Goal: Task Accomplishment & Management: Manage account settings

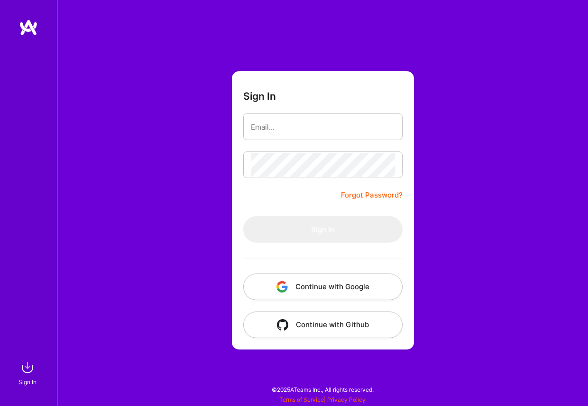
type input "[EMAIL_ADDRESS][DOMAIN_NAME]"
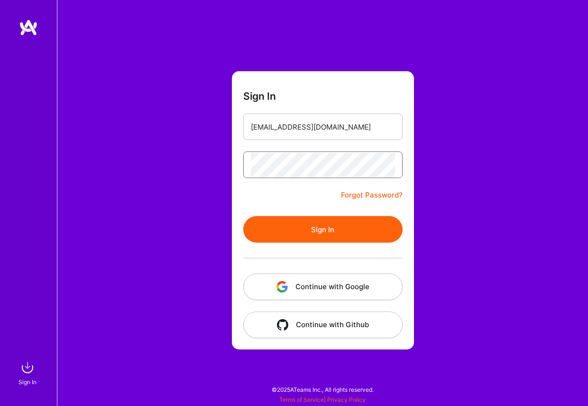
click at [243, 216] on button "Sign In" at bounding box center [322, 229] width 159 height 27
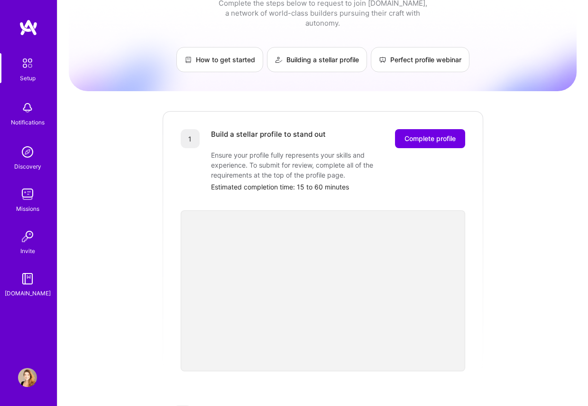
scroll to position [37, 0]
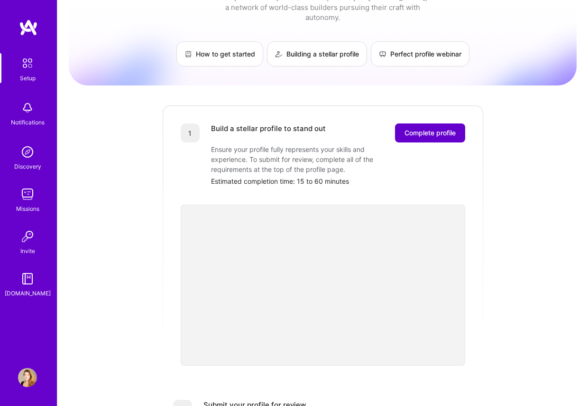
click at [429, 128] on span "Complete profile" at bounding box center [430, 132] width 51 height 9
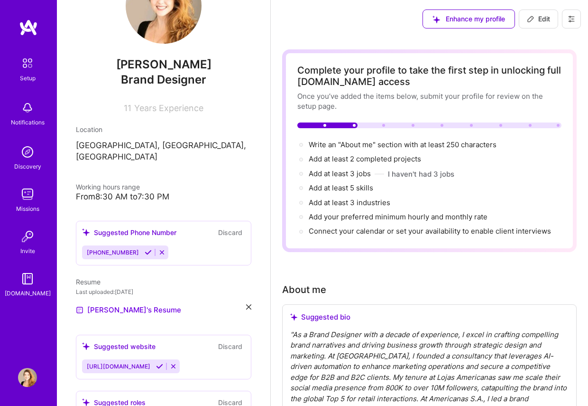
scroll to position [59, 0]
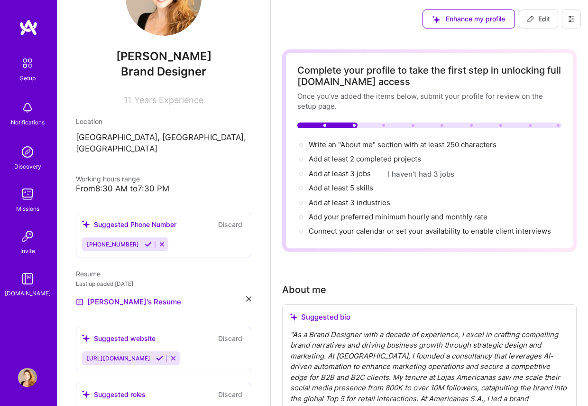
click at [148, 240] on button at bounding box center [148, 244] width 13 height 8
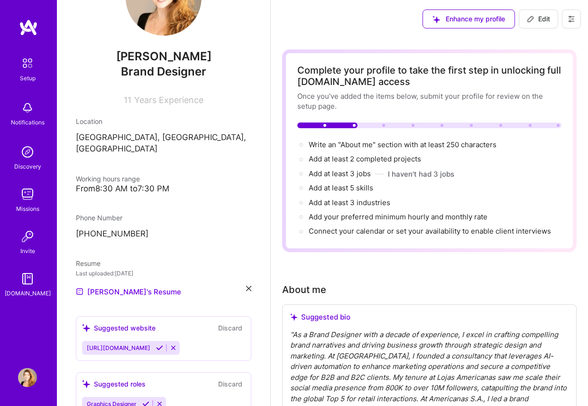
click at [163, 344] on icon at bounding box center [159, 347] width 7 height 7
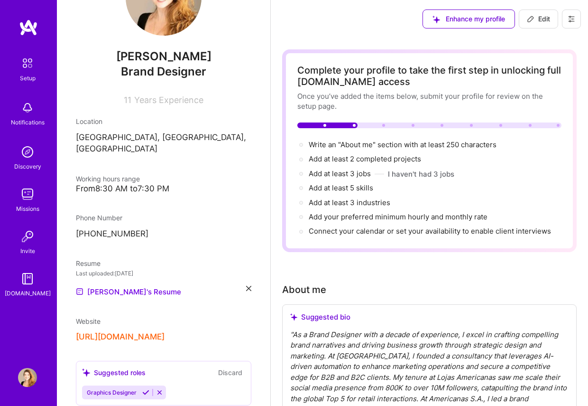
click at [165, 332] on button "[URL][DOMAIN_NAME]" at bounding box center [120, 337] width 89 height 10
click at [144, 286] on link "[PERSON_NAME]'s Resume" at bounding box center [128, 291] width 105 height 11
click at [249, 286] on icon at bounding box center [248, 288] width 5 height 5
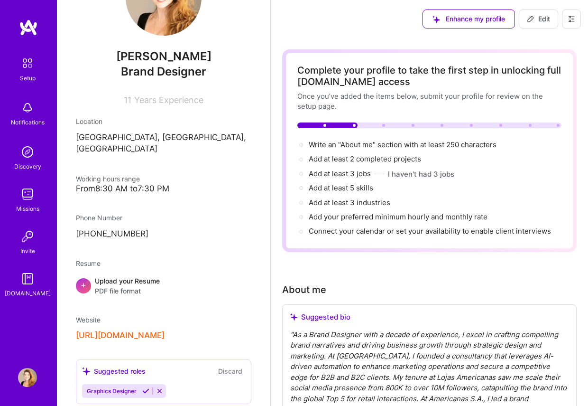
click at [120, 276] on div "Upload your Resume PDF file format" at bounding box center [127, 286] width 65 height 20
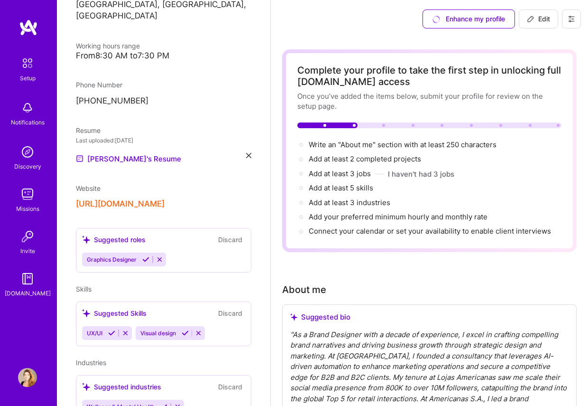
scroll to position [194, 0]
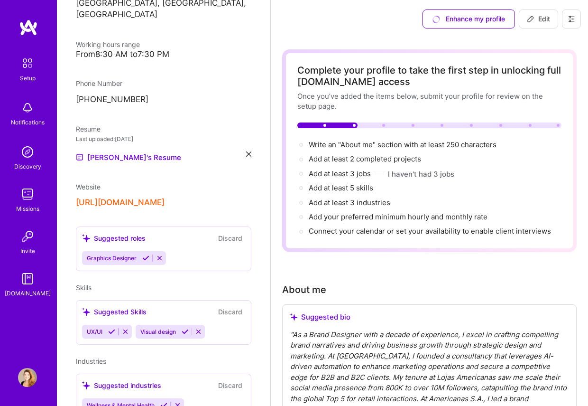
click at [147, 254] on icon at bounding box center [145, 257] width 7 height 7
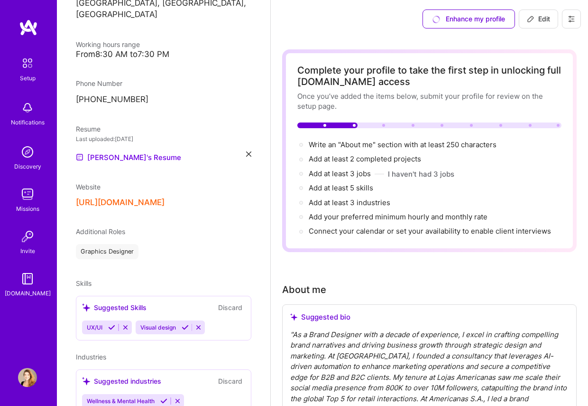
click at [111, 227] on span "Additional Roles" at bounding box center [100, 231] width 49 height 8
click at [106, 244] on div "Graphics Designer" at bounding box center [107, 251] width 63 height 15
click at [215, 322] on div "UX/UI Visual design" at bounding box center [163, 327] width 163 height 14
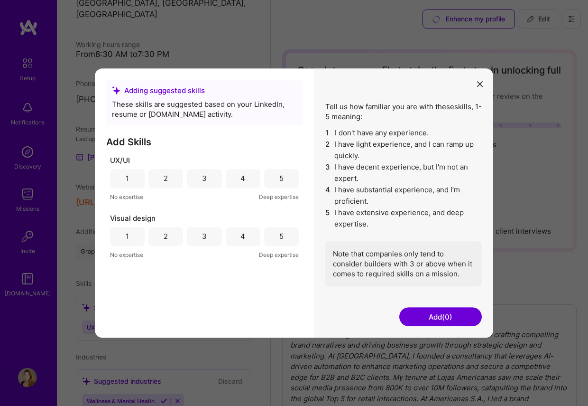
click at [277, 171] on div "5" at bounding box center [281, 178] width 35 height 19
click at [237, 177] on div "4" at bounding box center [243, 178] width 35 height 19
click at [279, 235] on div "5" at bounding box center [281, 236] width 4 height 10
click at [434, 319] on button "Add (2)" at bounding box center [440, 316] width 83 height 19
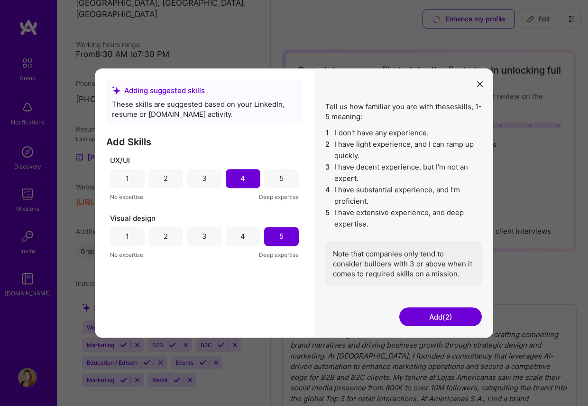
click at [434, 319] on button "Add (2)" at bounding box center [440, 316] width 83 height 19
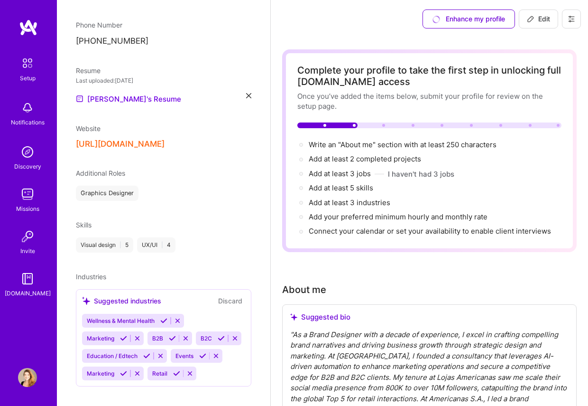
scroll to position [250, 0]
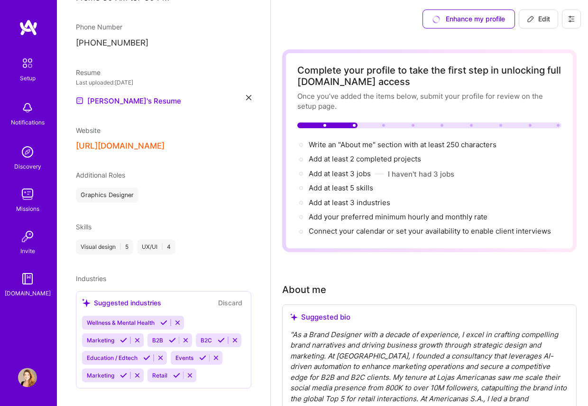
click at [167, 319] on icon at bounding box center [163, 322] width 7 height 7
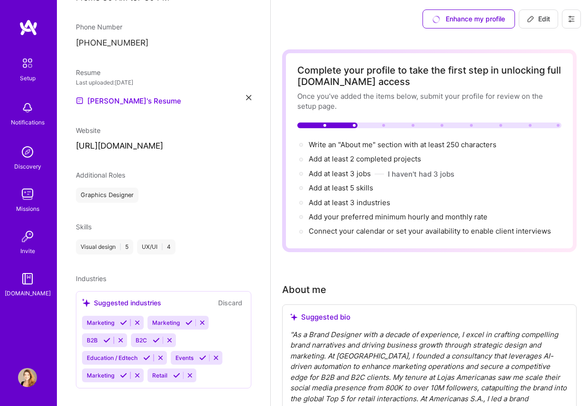
click at [123, 312] on div "[PERSON_NAME] Brand Designer 11 Years Experience Location [GEOGRAPHIC_DATA], [G…" at bounding box center [163, 203] width 213 height 406
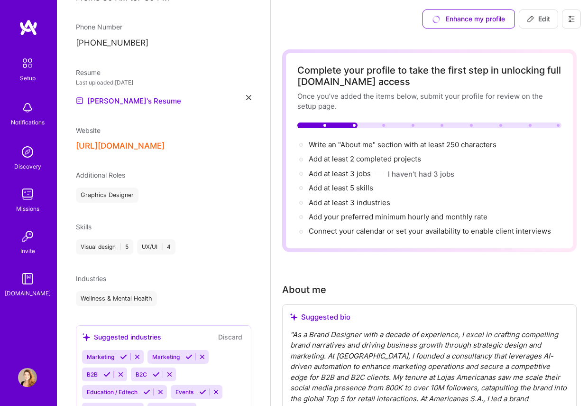
click at [121, 353] on icon at bounding box center [123, 356] width 7 height 7
click at [106, 371] on icon at bounding box center [106, 374] width 7 height 7
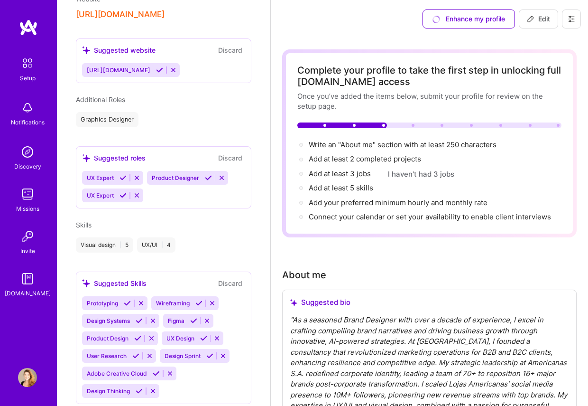
scroll to position [404, 0]
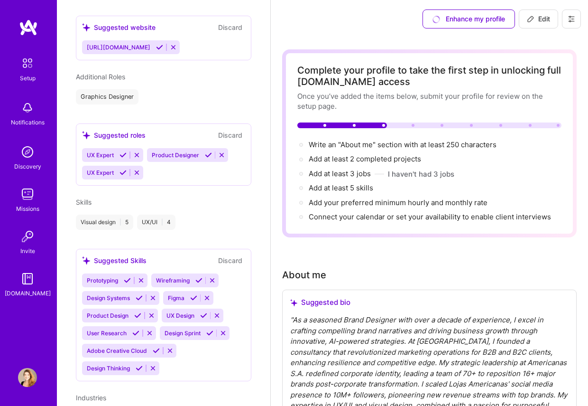
click at [139, 294] on icon at bounding box center [139, 297] width 7 height 7
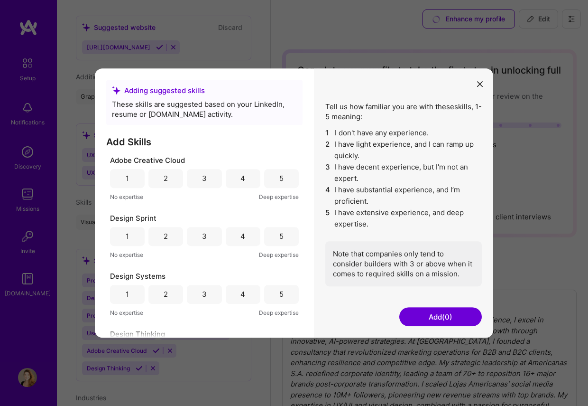
click at [279, 181] on div "5" at bounding box center [281, 178] width 4 height 10
click at [279, 238] on div "5" at bounding box center [281, 236] width 4 height 10
click at [280, 291] on div "5" at bounding box center [281, 294] width 4 height 10
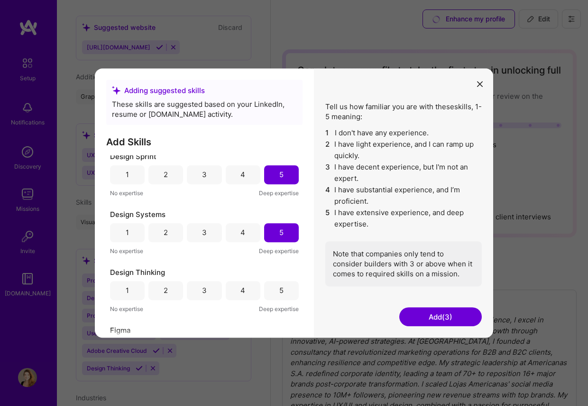
scroll to position [69, 0]
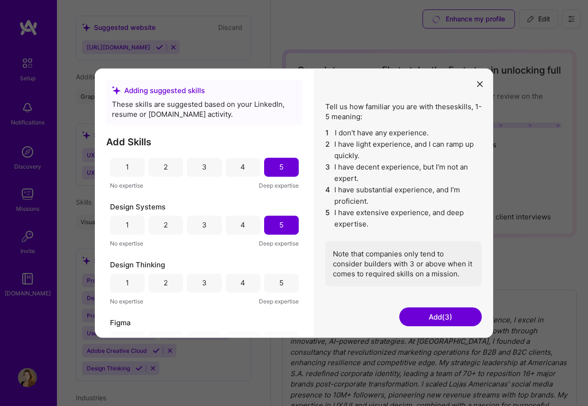
click at [284, 291] on div "5" at bounding box center [281, 282] width 35 height 19
click at [244, 282] on div "4" at bounding box center [243, 283] width 35 height 19
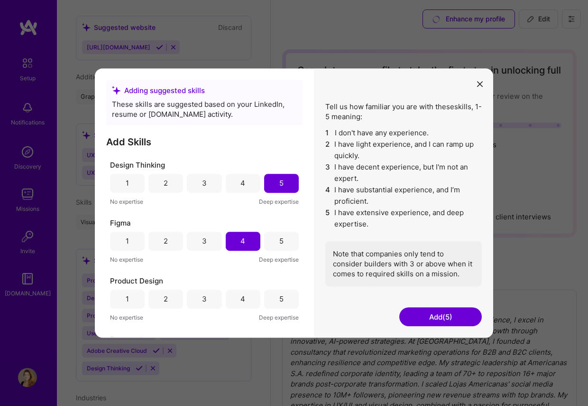
scroll to position [185, 0]
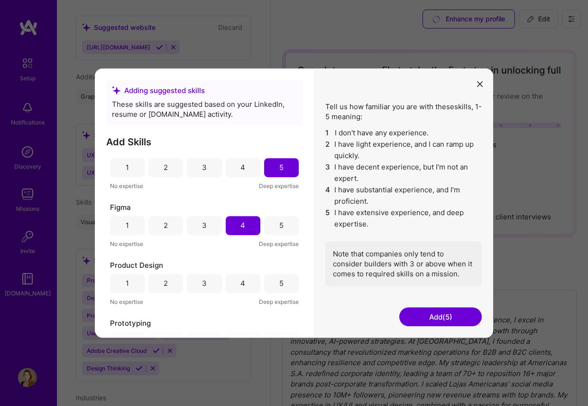
click at [243, 282] on div "4" at bounding box center [243, 283] width 35 height 19
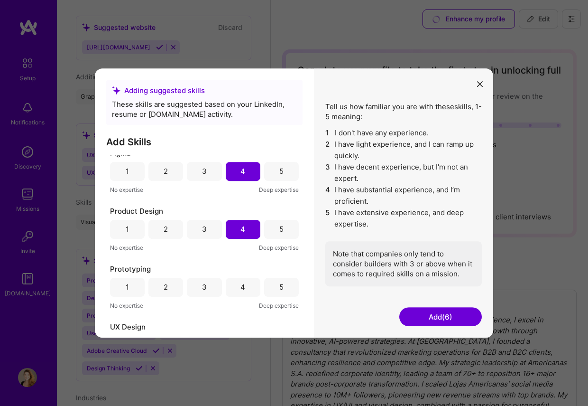
scroll to position [249, 0]
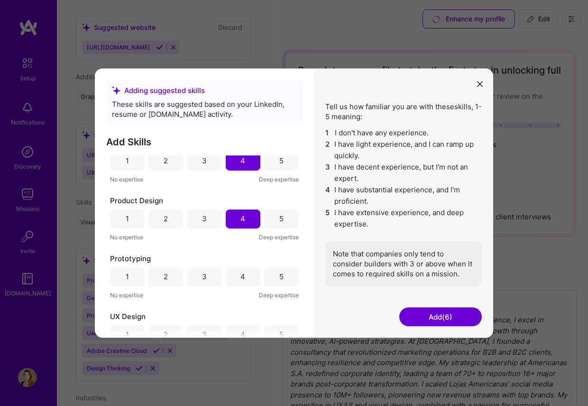
click at [242, 273] on div "4" at bounding box center [243, 276] width 5 height 10
click at [264, 275] on div "5" at bounding box center [281, 276] width 35 height 19
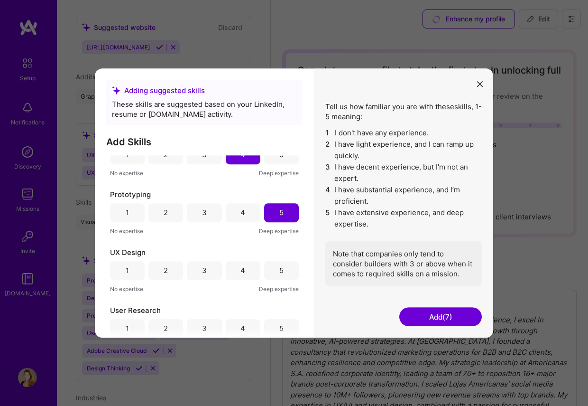
scroll to position [313, 0]
click at [247, 272] on div "4" at bounding box center [243, 270] width 35 height 19
click at [264, 271] on div "5" at bounding box center [281, 270] width 35 height 19
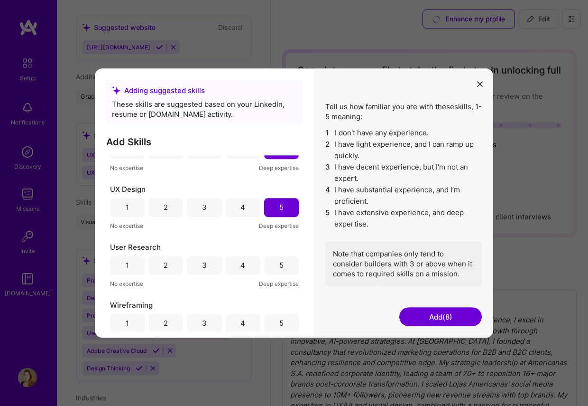
scroll to position [377, 0]
click at [279, 269] on div "5" at bounding box center [281, 265] width 4 height 10
click at [251, 268] on div "4" at bounding box center [243, 264] width 35 height 19
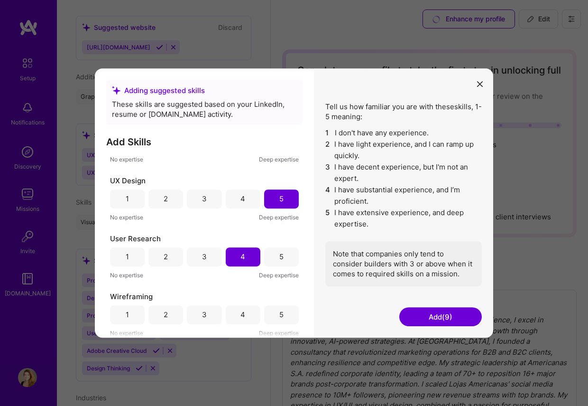
click at [285, 318] on div "5" at bounding box center [281, 314] width 35 height 19
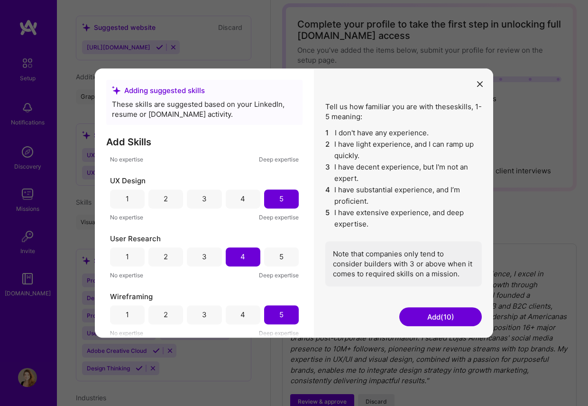
scroll to position [61, 0]
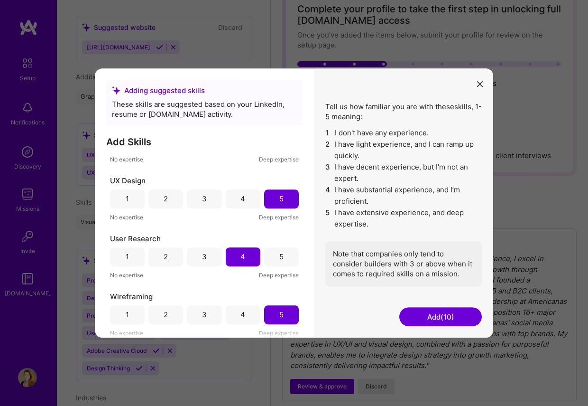
click at [458, 313] on button "Add (10)" at bounding box center [440, 316] width 83 height 19
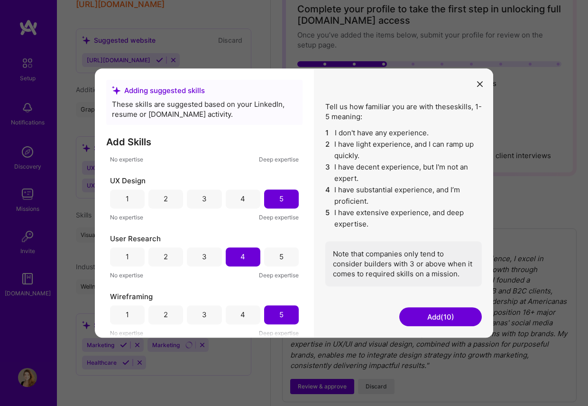
scroll to position [380, 0]
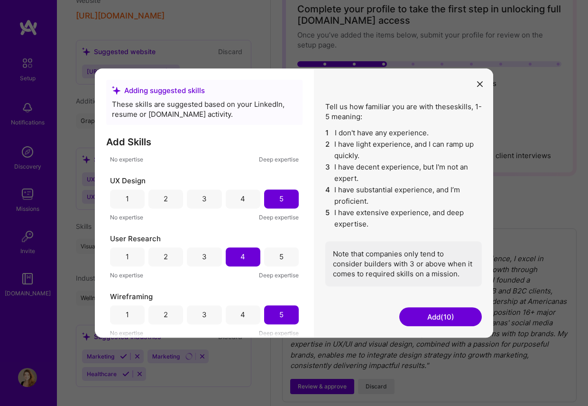
click at [450, 317] on button "Add (10)" at bounding box center [440, 316] width 83 height 19
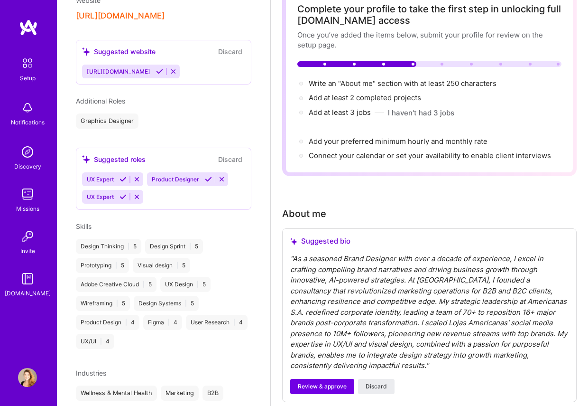
scroll to position [404, 0]
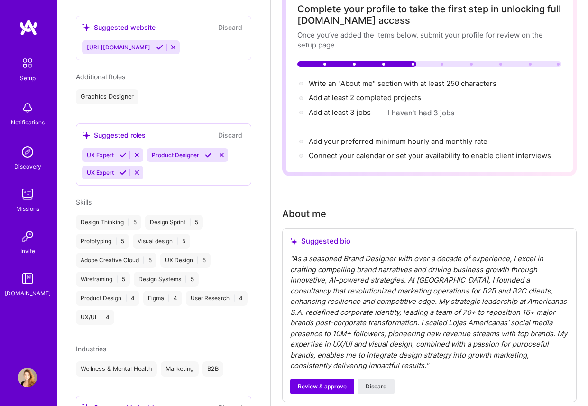
click at [450, 317] on div "" As a seasoned Brand Designer with over a decade of experience, I excel in cra…" at bounding box center [429, 312] width 278 height 118
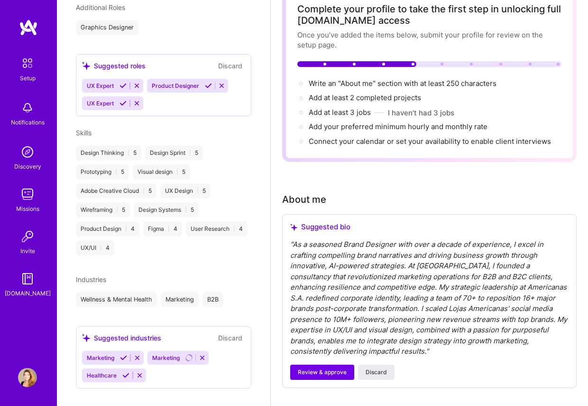
scroll to position [475, 0]
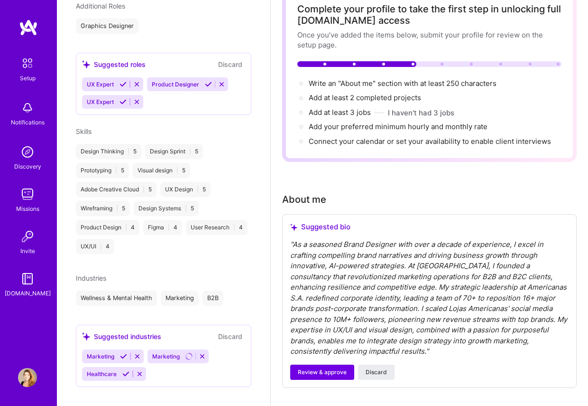
click at [126, 370] on icon at bounding box center [125, 373] width 7 height 7
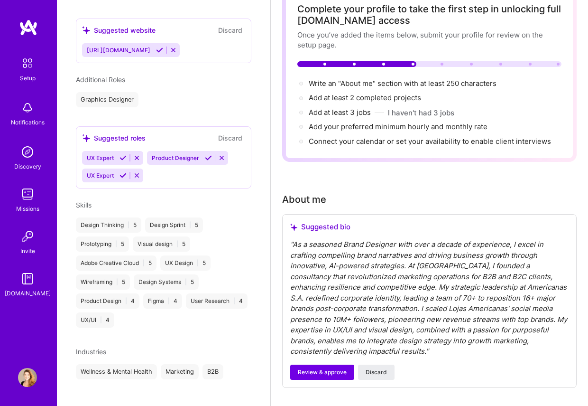
scroll to position [420, 0]
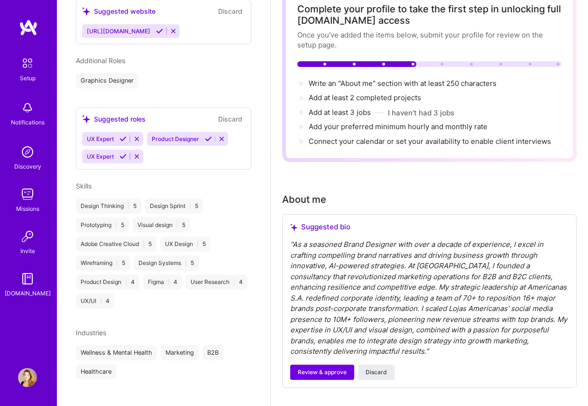
click at [148, 364] on div "Wellness & Mental Health Marketing B2B Healthcare" at bounding box center [164, 362] width 176 height 34
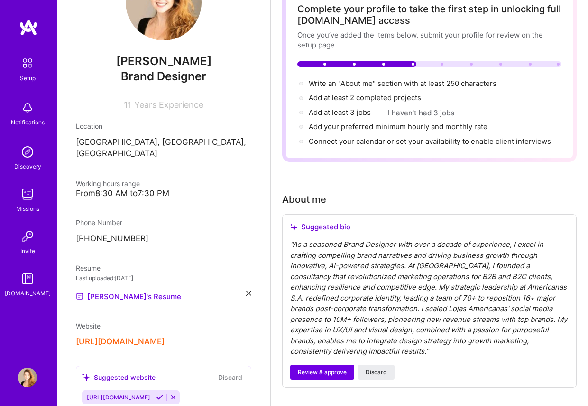
scroll to position [113, 0]
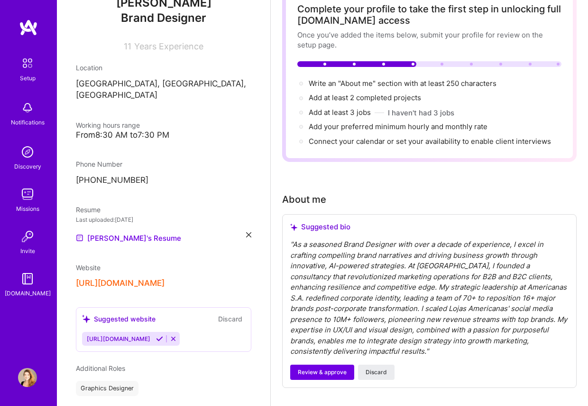
click at [215, 278] on div "[URL][DOMAIN_NAME]" at bounding box center [164, 283] width 176 height 10
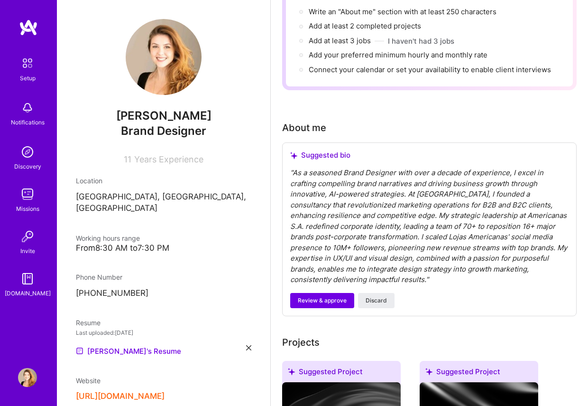
scroll to position [134, 0]
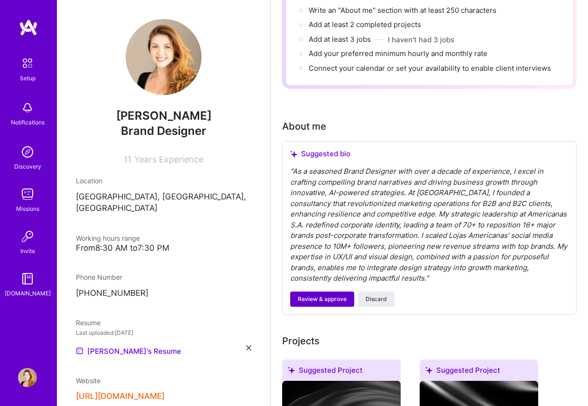
click at [335, 298] on span "Review & approve" at bounding box center [322, 299] width 49 height 9
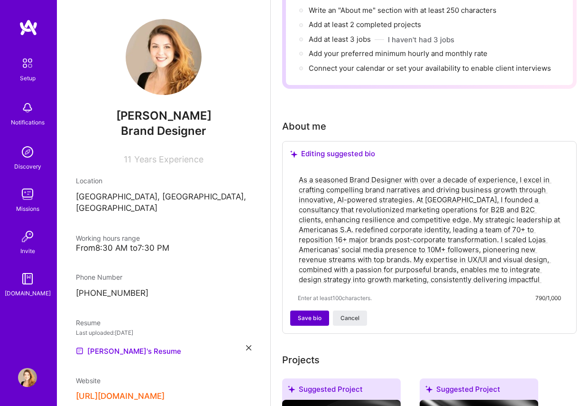
click at [317, 320] on span "Save bio" at bounding box center [310, 318] width 24 height 9
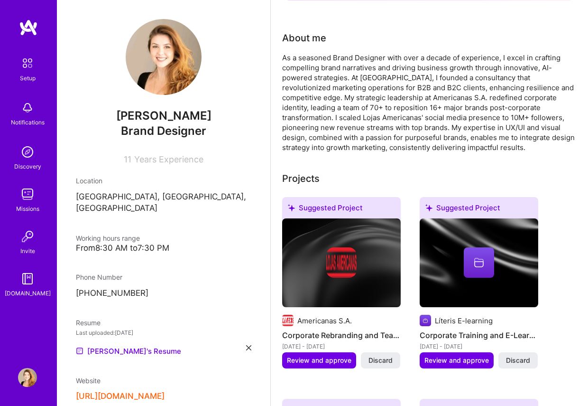
scroll to position [206, 0]
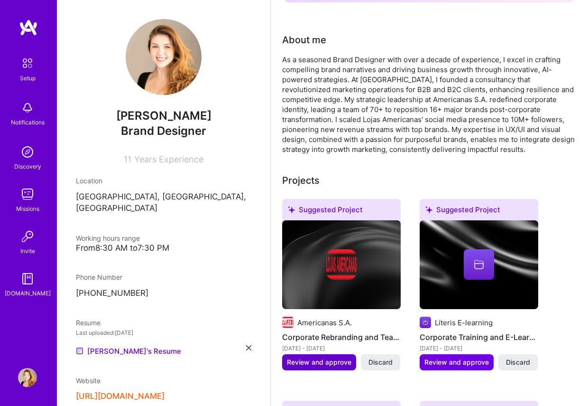
click at [325, 366] on span "Review and approve" at bounding box center [319, 361] width 65 height 9
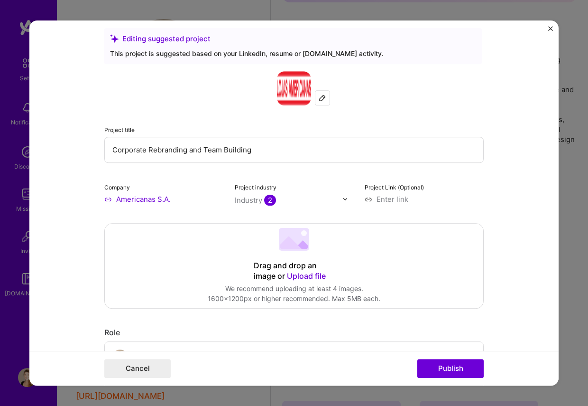
scroll to position [8, 0]
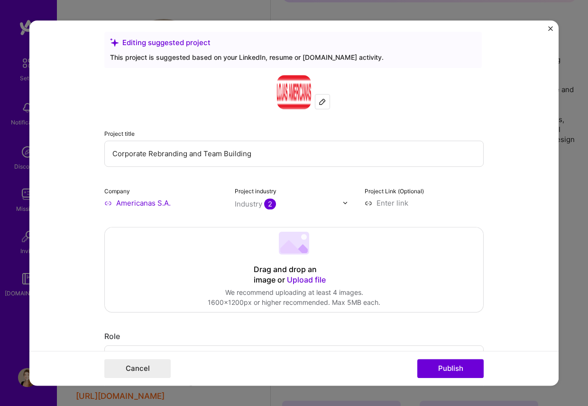
click at [323, 106] on div at bounding box center [322, 101] width 14 height 14
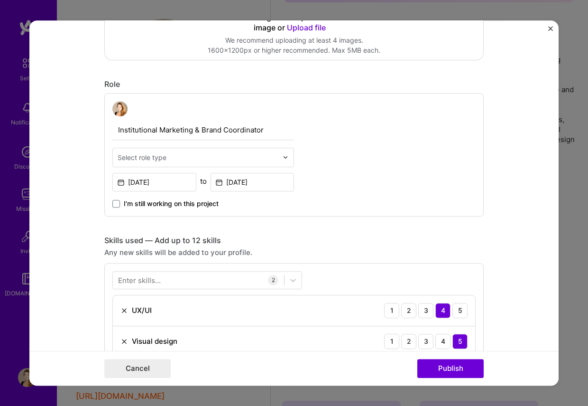
scroll to position [162, 0]
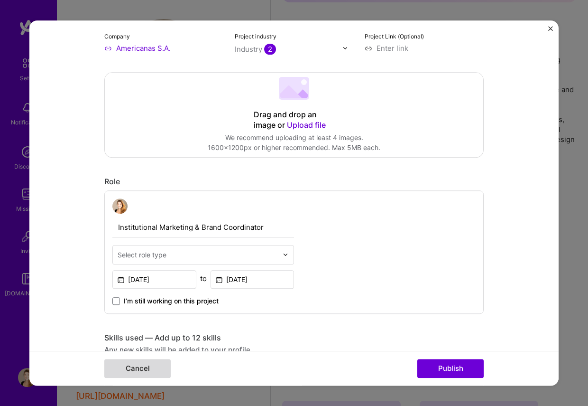
click at [134, 372] on button "Cancel" at bounding box center [137, 368] width 66 height 19
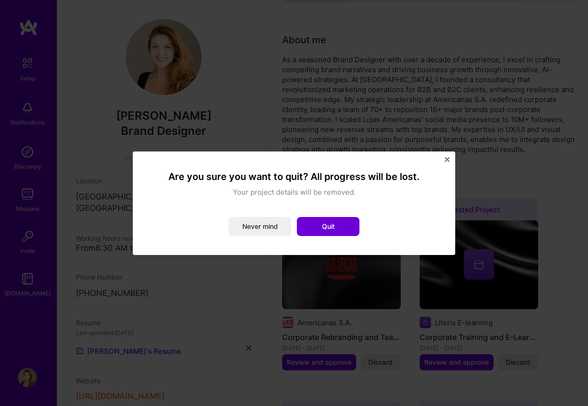
click at [446, 158] on img "Close" at bounding box center [447, 159] width 5 height 5
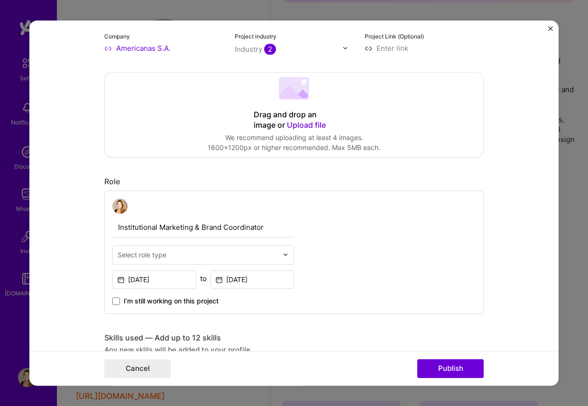
click at [552, 28] on img "Close" at bounding box center [550, 28] width 5 height 5
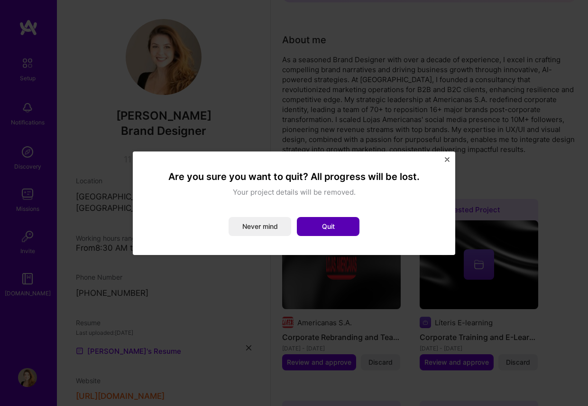
click at [324, 231] on button "Quit" at bounding box center [328, 226] width 63 height 19
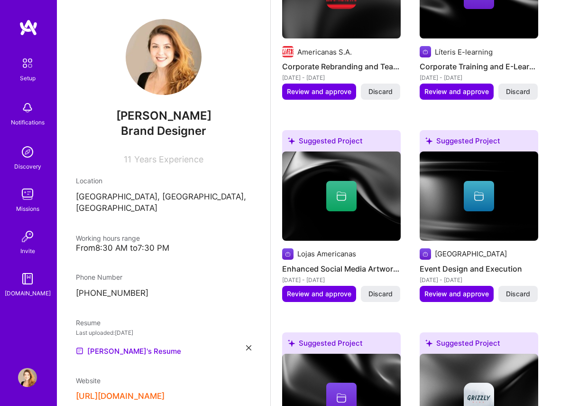
scroll to position [745, 0]
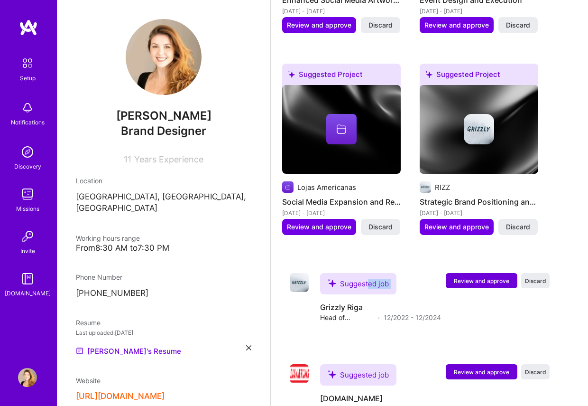
drag, startPoint x: 364, startPoint y: 287, endPoint x: 381, endPoint y: 262, distance: 29.7
click at [381, 262] on div "Complete your profile to take the first step in unlocking full [DOMAIN_NAME] ac…" at bounding box center [429, 3] width 295 height 1398
